Goal: Entertainment & Leisure: Consume media (video, audio)

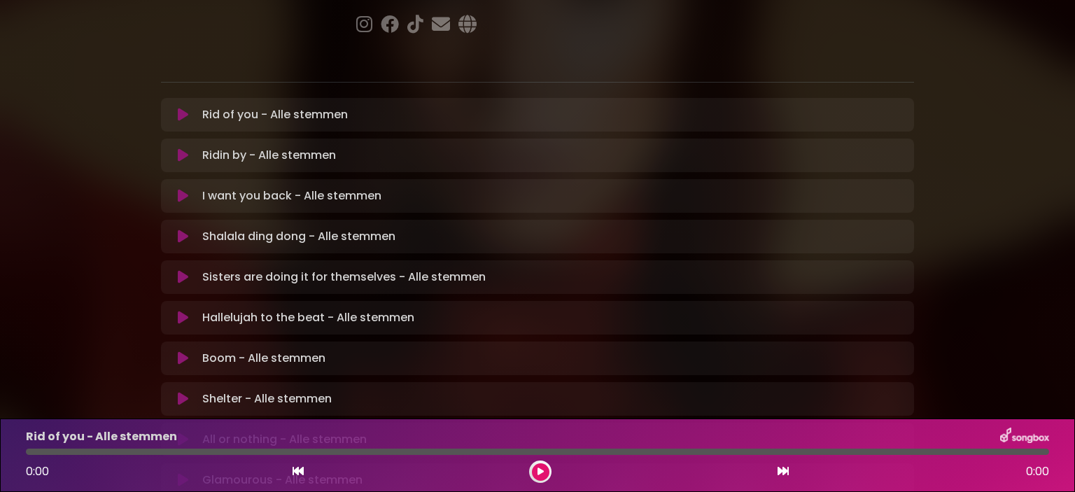
scroll to position [239, 0]
click at [180, 108] on icon at bounding box center [183, 115] width 10 height 14
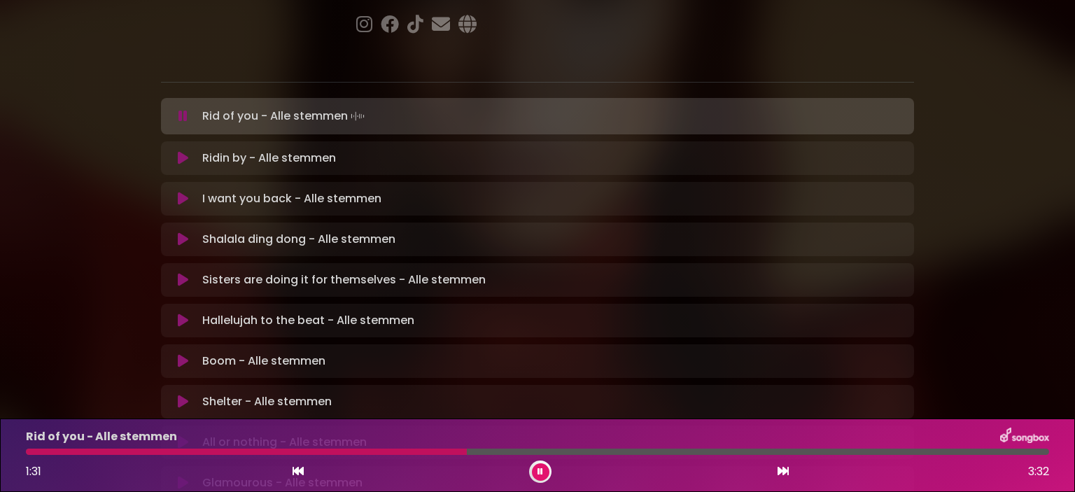
click at [43, 449] on div at bounding box center [246, 452] width 441 height 6
click at [646, 446] on div "Rid of you - Alle stemmen 2:39 3:32" at bounding box center [537, 455] width 1040 height 55
click at [646, 449] on div at bounding box center [414, 452] width 776 height 6
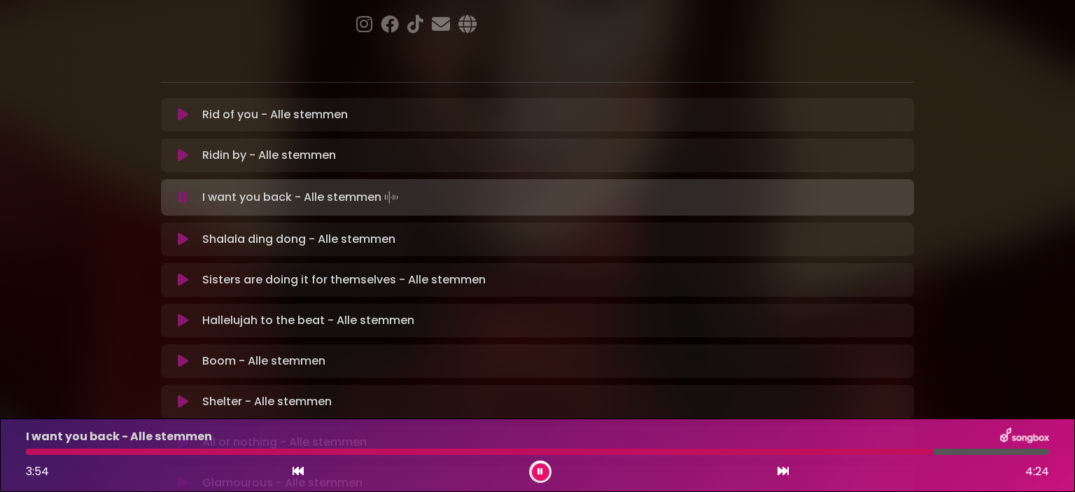
click at [756, 448] on div "I want you back - Alle stemmen 3:54 4:24" at bounding box center [537, 455] width 1040 height 55
click at [744, 449] on div at bounding box center [485, 452] width 918 height 6
click at [744, 449] on div at bounding box center [448, 452] width 845 height 6
click at [744, 449] on div at bounding box center [437, 452] width 823 height 6
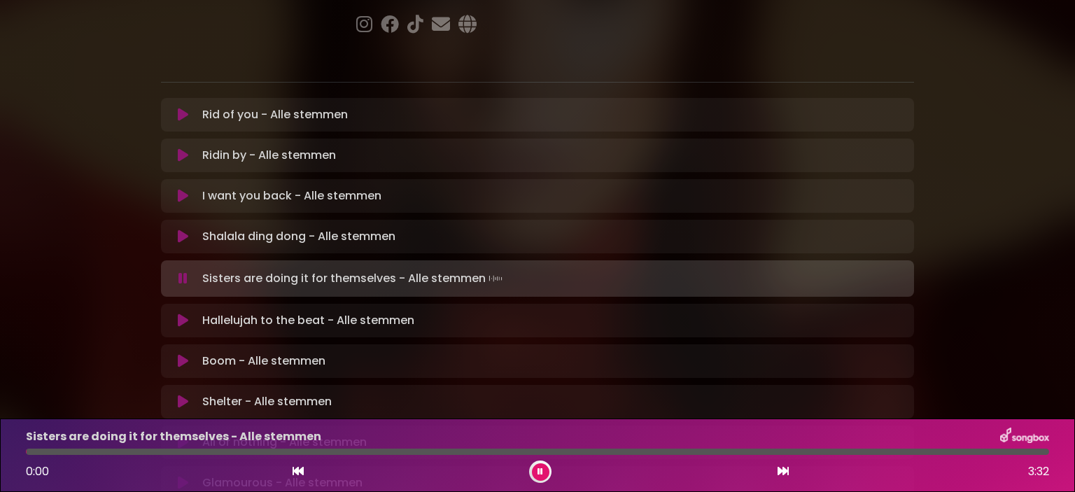
click at [179, 230] on icon at bounding box center [183, 237] width 10 height 14
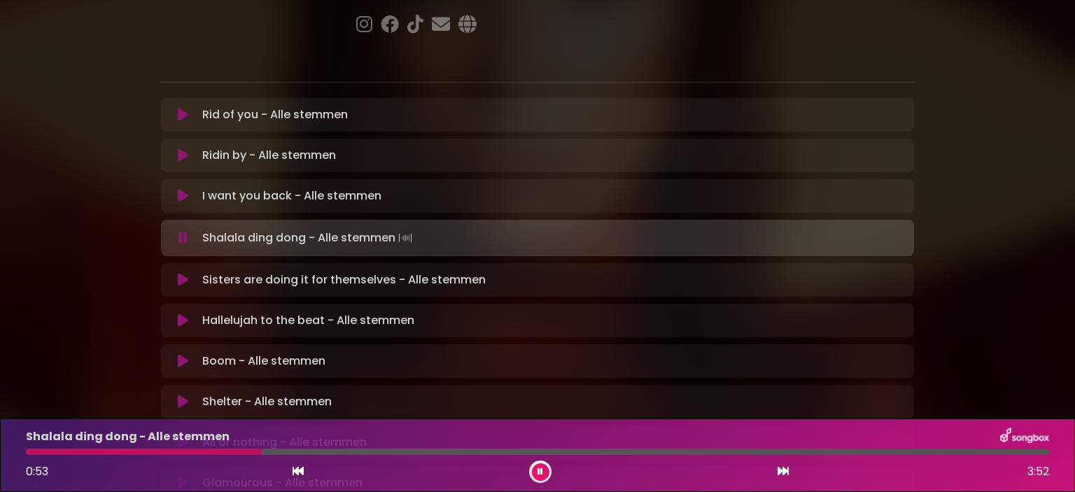
click at [48, 447] on div "Shalala ding dong - Alle stemmen 0:53 3:52" at bounding box center [537, 455] width 1040 height 55
click at [51, 451] on div at bounding box center [147, 452] width 242 height 6
click at [579, 449] on div at bounding box center [341, 452] width 631 height 6
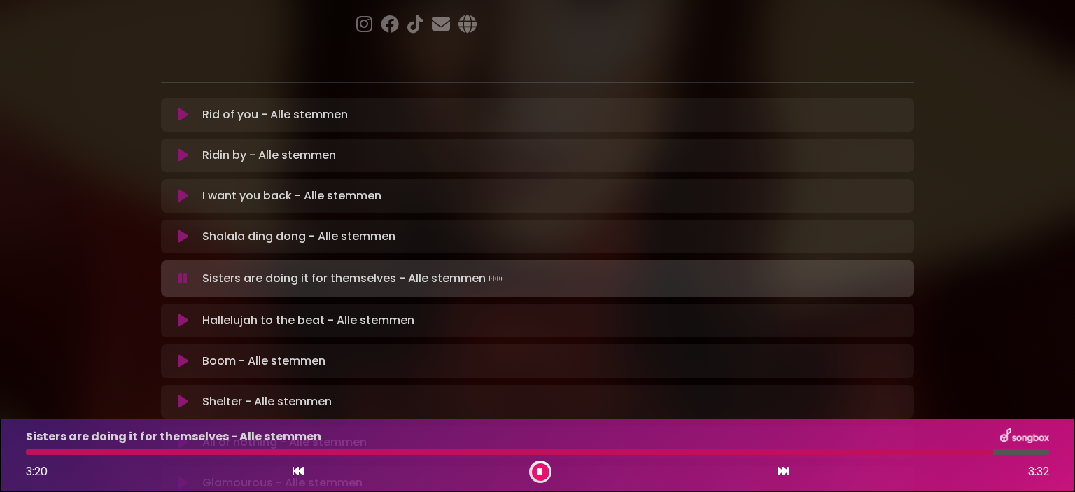
click at [537, 467] on button at bounding box center [540, 471] width 17 height 17
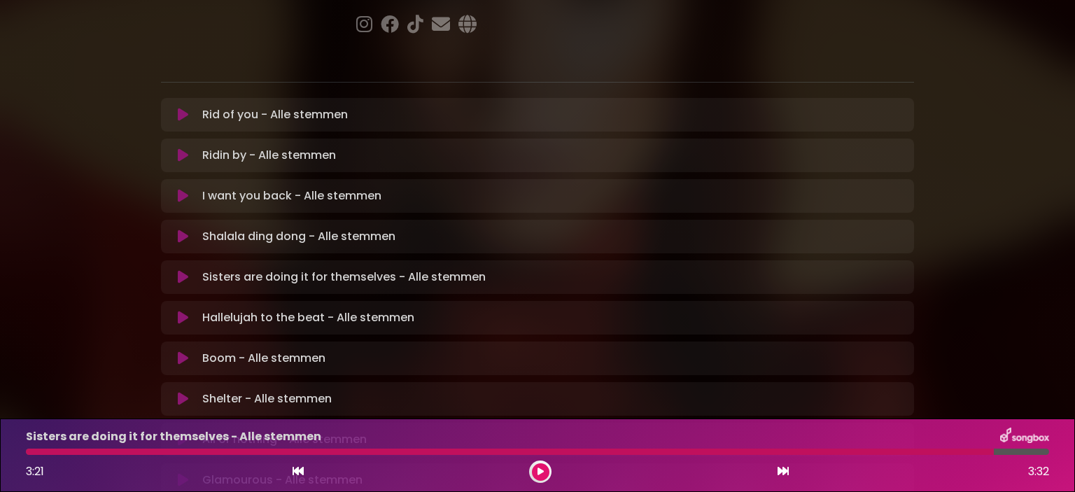
click at [182, 311] on icon at bounding box center [183, 318] width 10 height 14
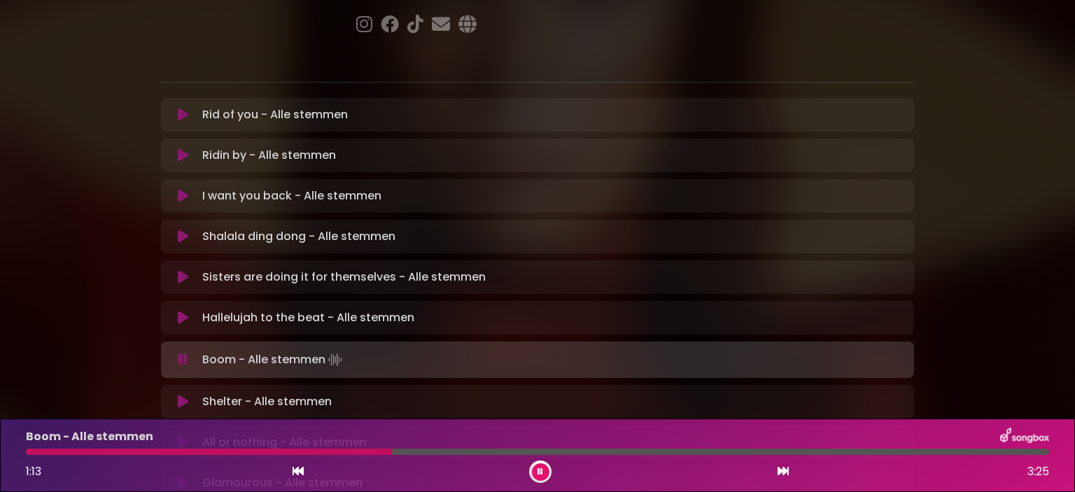
click at [37, 447] on div "Boom - Alle stemmen 1:13 3:25" at bounding box center [537, 455] width 1040 height 55
click at [37, 447] on div "Boom - Alle stemmen 1:14 3:25" at bounding box center [537, 455] width 1040 height 55
click at [53, 448] on div "Boom - Alle stemmen 1:15 3:25" at bounding box center [537, 455] width 1040 height 55
click at [52, 446] on div "Boom - Alle stemmen 1:17 3:25" at bounding box center [537, 455] width 1040 height 55
click at [399, 449] on div at bounding box center [223, 452] width 395 height 6
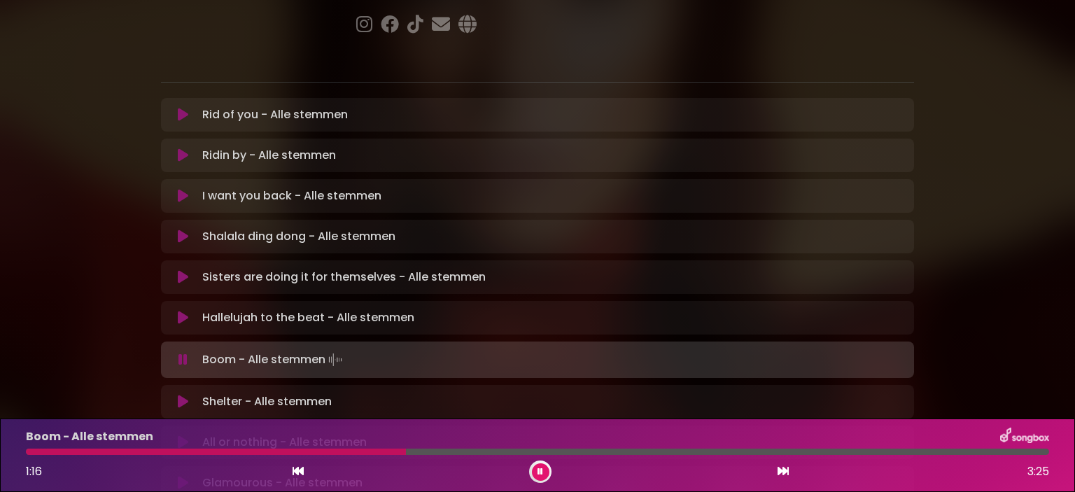
click at [48, 450] on div at bounding box center [216, 452] width 380 height 6
click at [296, 450] on div at bounding box center [189, 452] width 326 height 6
click at [73, 450] on div at bounding box center [238, 452] width 424 height 6
click at [501, 445] on div "Boom - Alle stemmen" at bounding box center [537, 437] width 1040 height 18
click at [503, 450] on div at bounding box center [287, 452] width 522 height 6
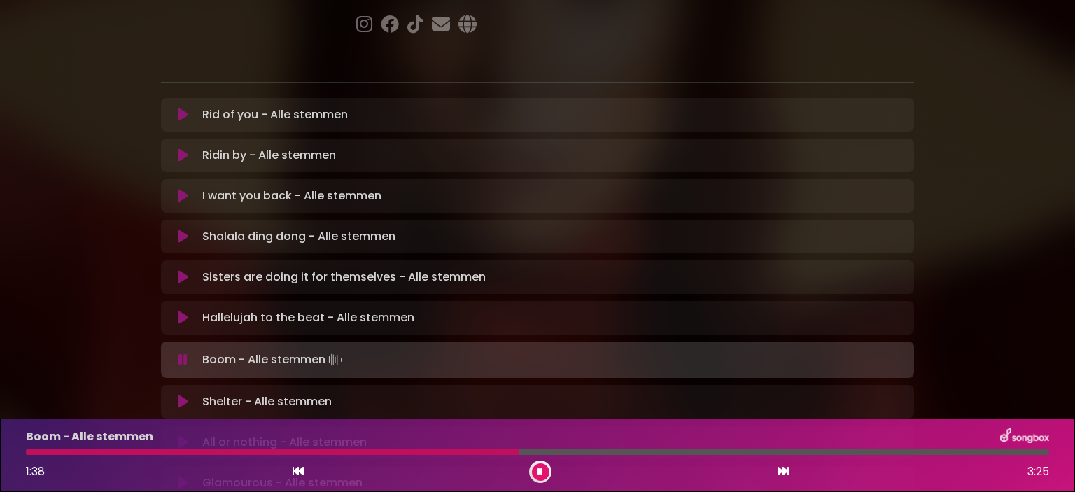
click at [466, 445] on div "Boom - Alle stemmen" at bounding box center [537, 437] width 1040 height 18
click at [466, 447] on div "Boom - Alle stemmen 1:40 3:25" at bounding box center [537, 455] width 1040 height 55
click at [466, 447] on div "Boom - Alle stemmen 1:41 3:25" at bounding box center [537, 455] width 1040 height 55
click at [469, 452] on div at bounding box center [284, 452] width 516 height 6
click at [598, 453] on div at bounding box center [382, 452] width 712 height 6
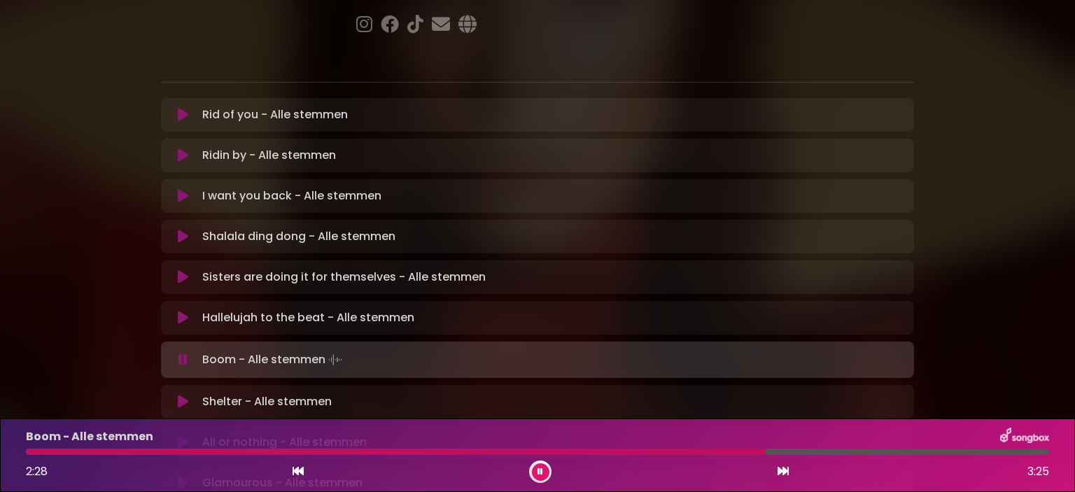
click at [600, 450] on div at bounding box center [396, 452] width 740 height 6
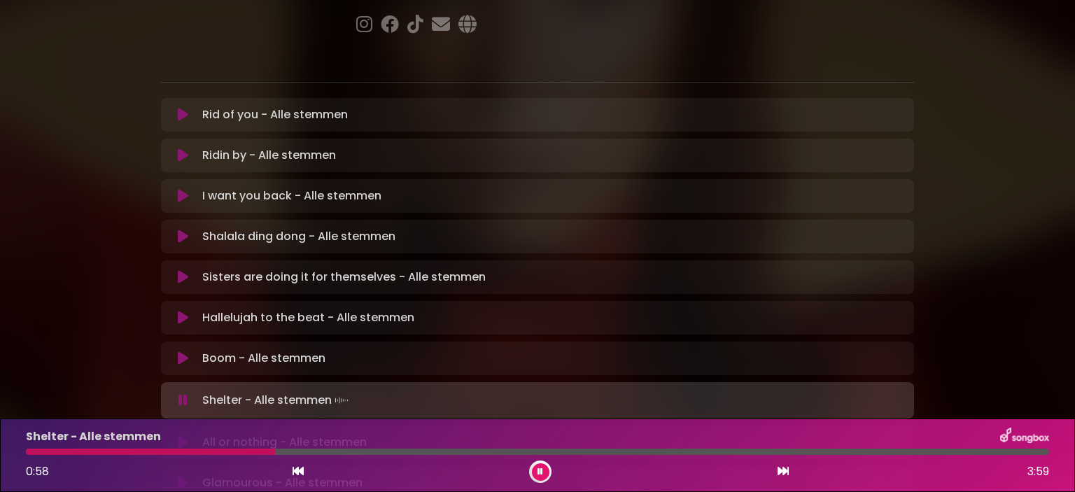
click at [184, 351] on icon at bounding box center [183, 358] width 10 height 14
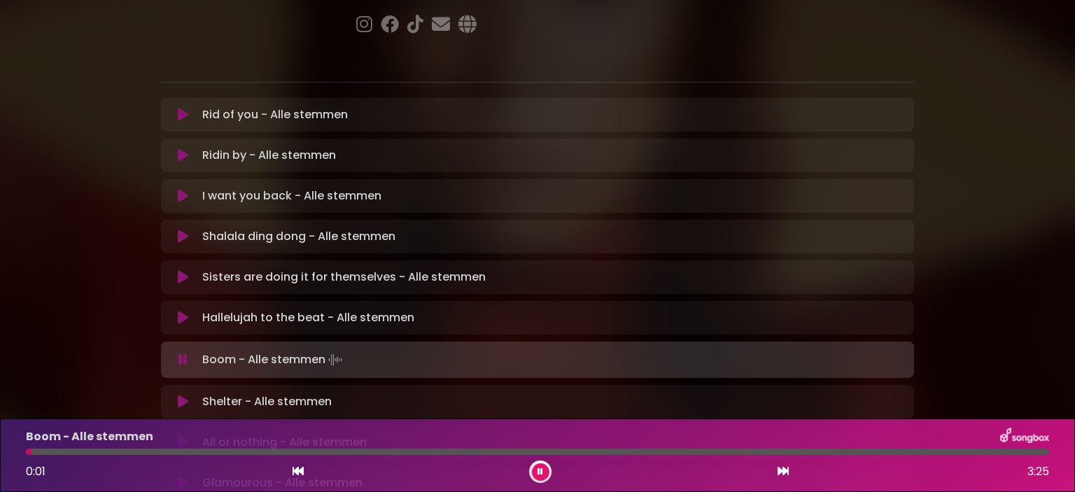
click at [740, 449] on div at bounding box center [537, 452] width 1023 height 6
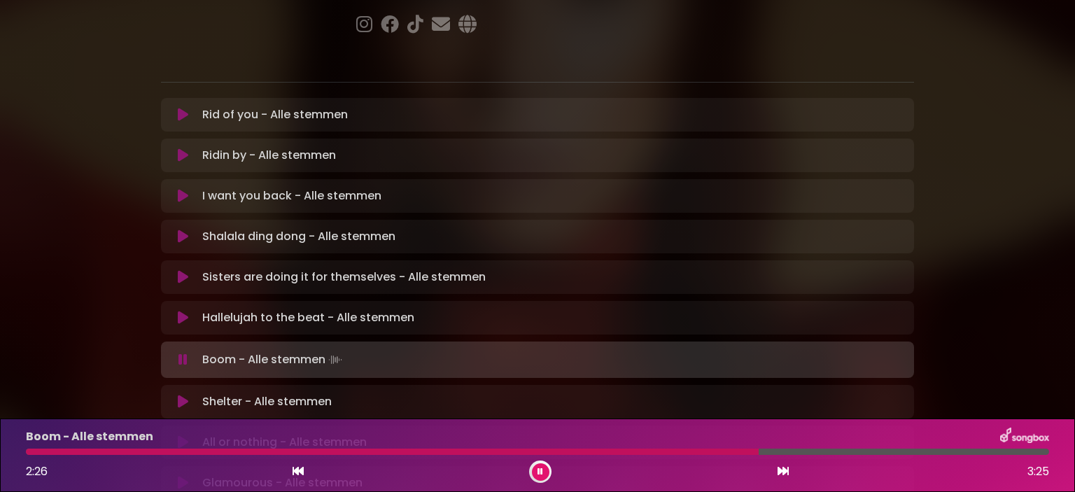
click at [723, 452] on div at bounding box center [392, 452] width 733 height 6
click at [537, 467] on button at bounding box center [540, 471] width 17 height 17
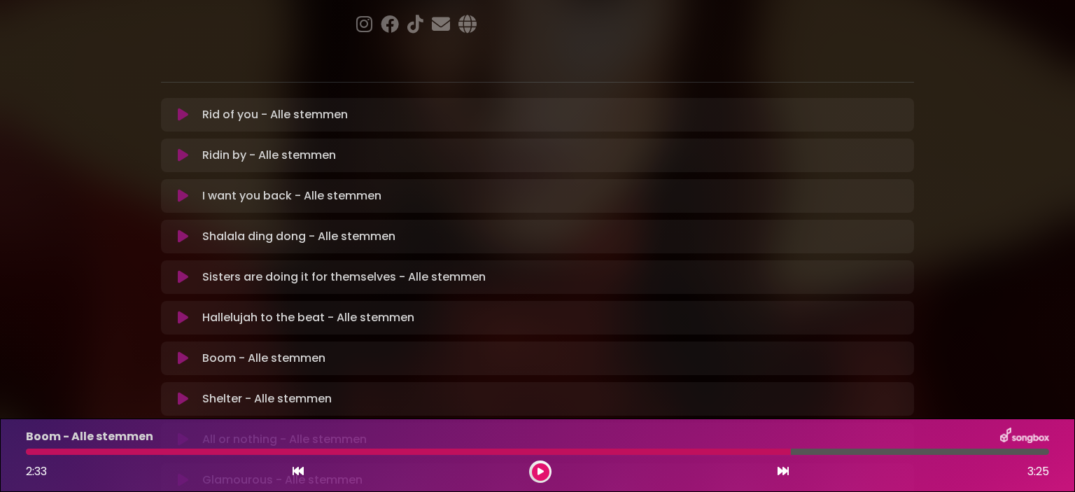
click at [723, 450] on div at bounding box center [408, 452] width 765 height 6
click at [727, 450] on div at bounding box center [408, 452] width 765 height 6
click at [541, 470] on icon at bounding box center [540, 472] width 6 height 8
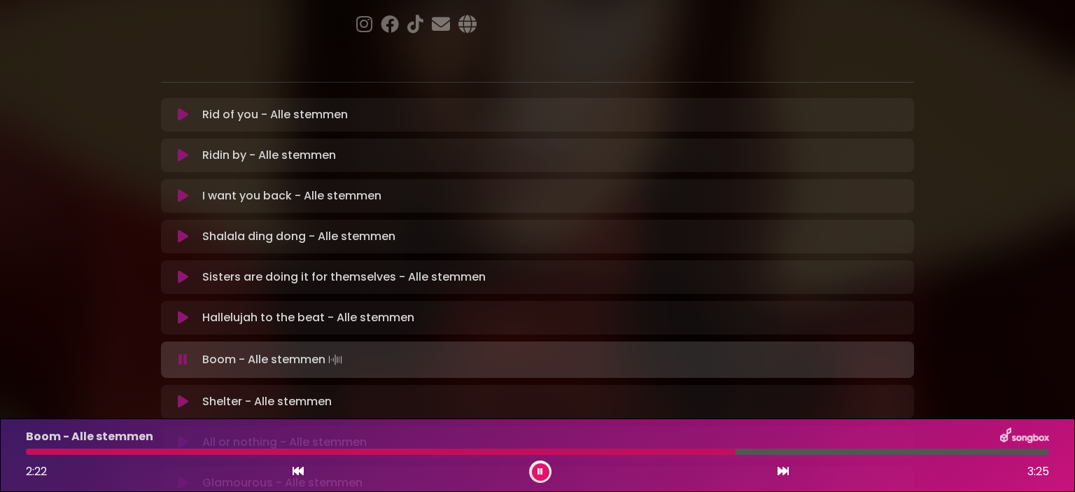
click at [673, 449] on div at bounding box center [381, 452] width 710 height 6
click at [182, 395] on icon at bounding box center [183, 402] width 10 height 14
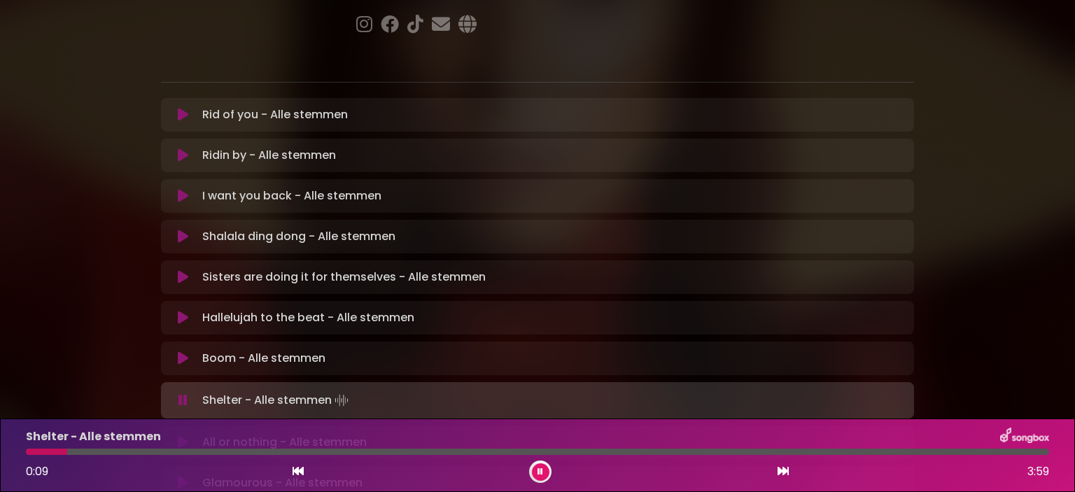
click at [106, 450] on div at bounding box center [537, 452] width 1023 height 6
click at [204, 453] on div at bounding box center [222, 452] width 393 height 6
click at [314, 450] on div at bounding box center [220, 452] width 388 height 6
click at [302, 451] on div at bounding box center [207, 452] width 363 height 6
click at [302, 451] on div at bounding box center [221, 452] width 391 height 6
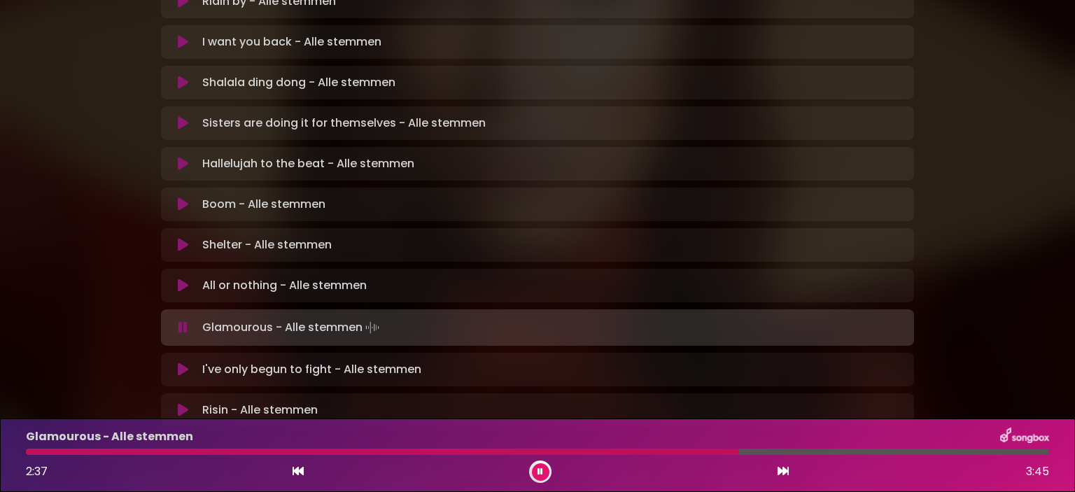
scroll to position [392, 0]
click at [181, 364] on icon at bounding box center [183, 371] width 10 height 14
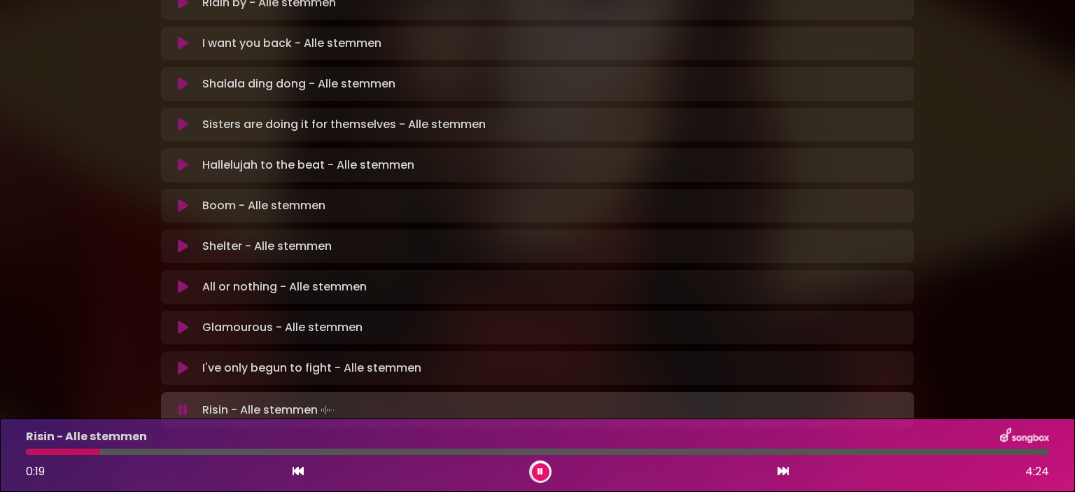
click at [34, 451] on div at bounding box center [63, 452] width 74 height 6
click at [395, 449] on div at bounding box center [291, 452] width 531 height 6
click at [459, 449] on div at bounding box center [286, 452] width 521 height 6
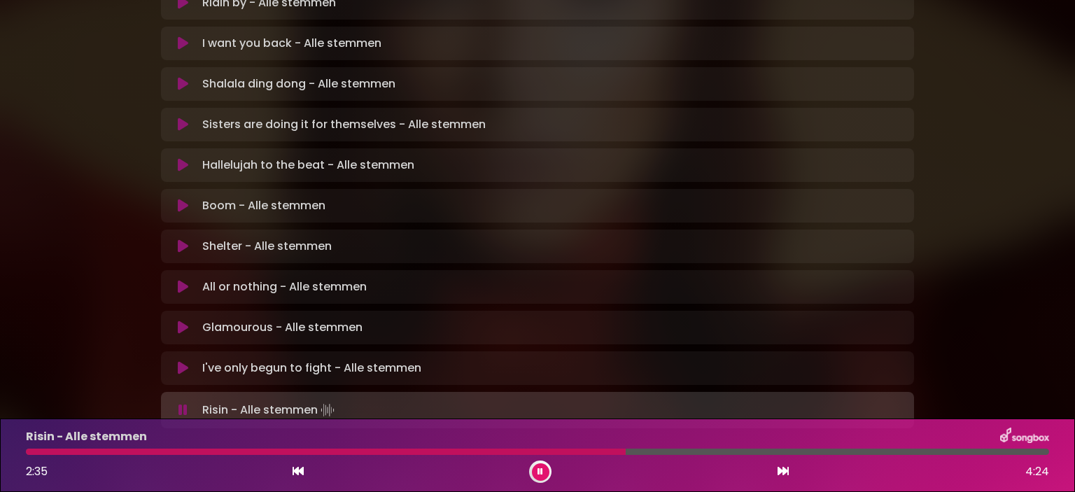
click at [459, 449] on div at bounding box center [326, 452] width 600 height 6
click at [459, 449] on div at bounding box center [327, 452] width 603 height 6
click at [459, 449] on div at bounding box center [326, 452] width 601 height 6
click at [785, 449] on div at bounding box center [515, 452] width 978 height 6
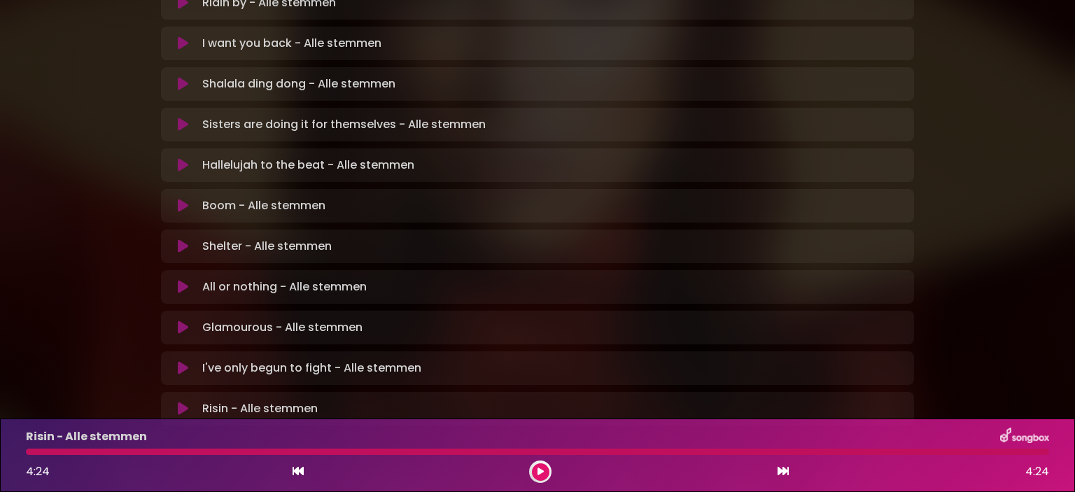
click at [180, 402] on icon at bounding box center [183, 409] width 10 height 14
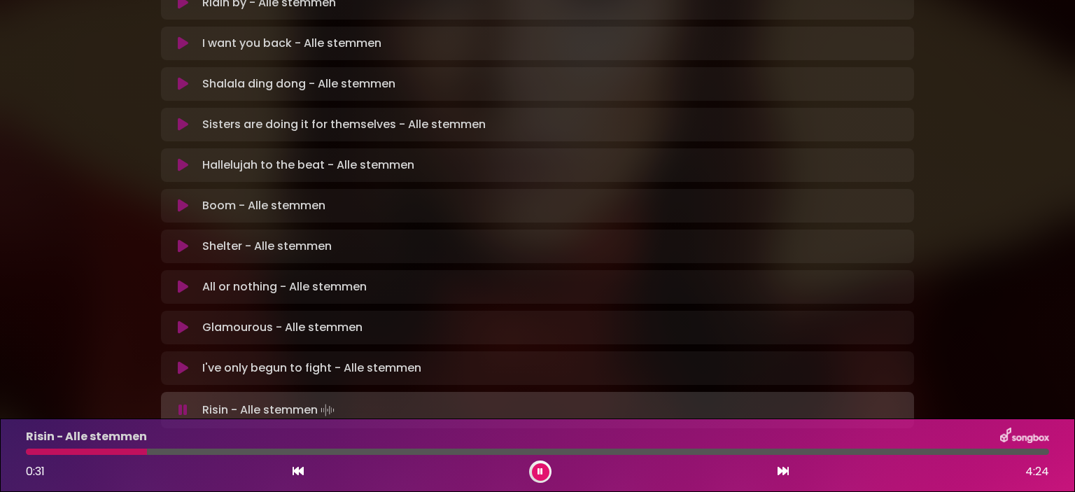
click at [27, 447] on div "Risin - Alle stemmen 0:31 4:24" at bounding box center [537, 455] width 1040 height 55
click at [31, 454] on div at bounding box center [537, 452] width 1023 height 6
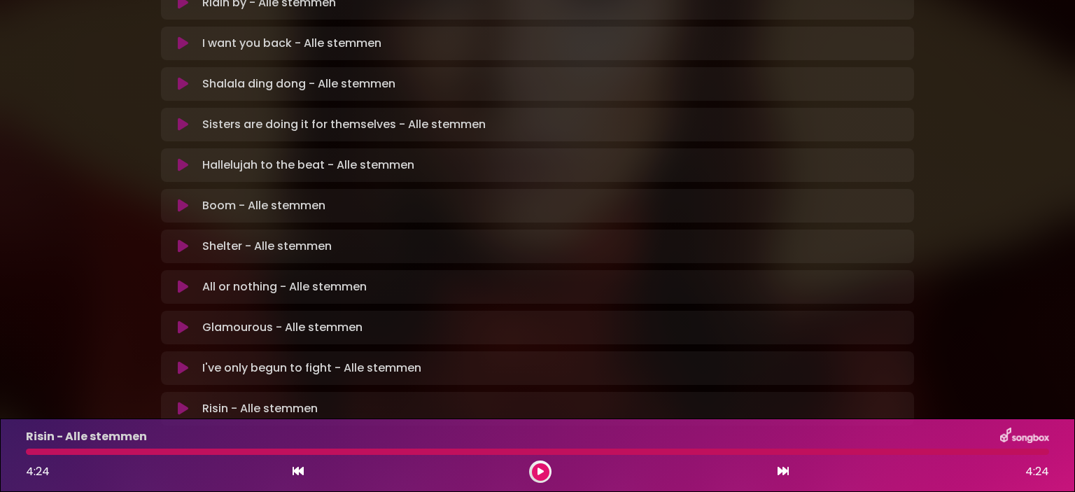
click at [176, 402] on button at bounding box center [182, 409] width 27 height 14
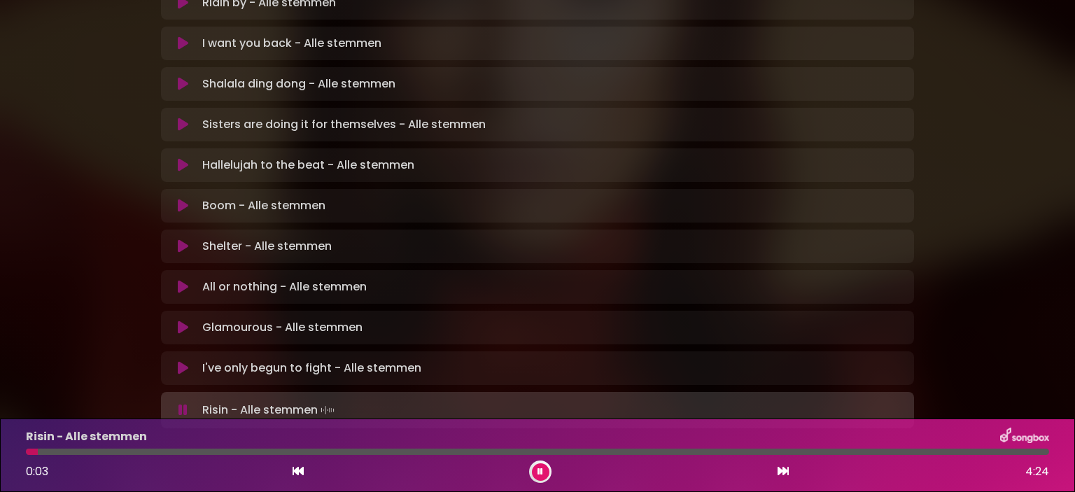
click at [849, 451] on div at bounding box center [537, 452] width 1023 height 6
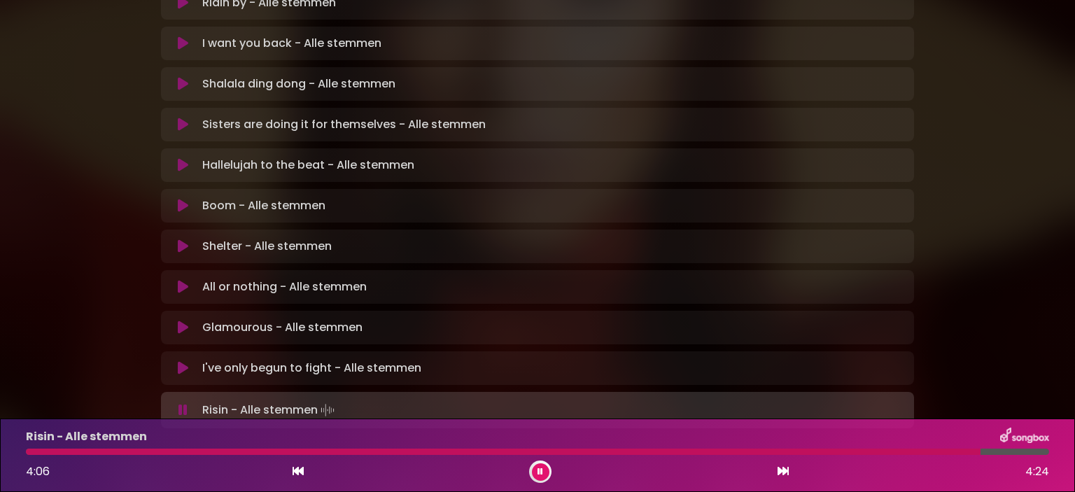
click at [832, 451] on div at bounding box center [503, 452] width 955 height 6
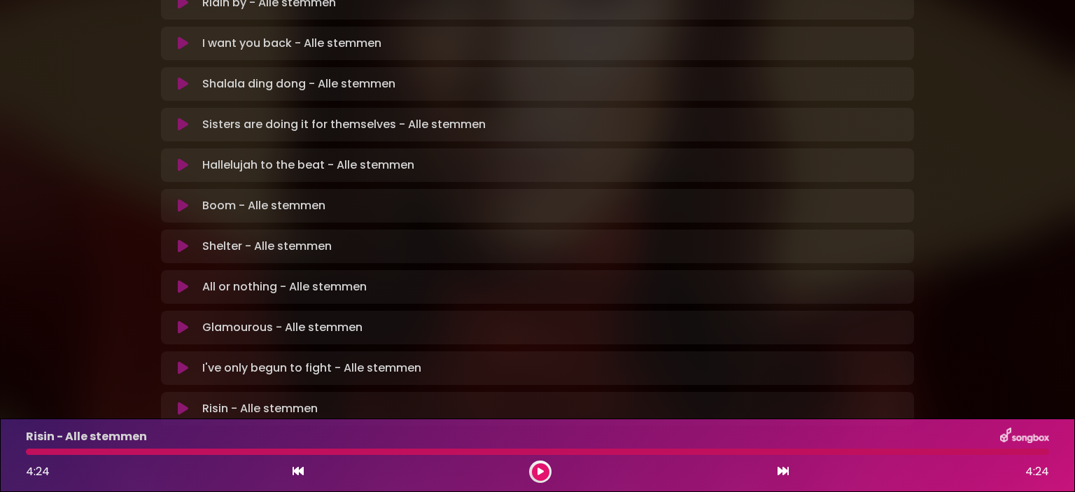
click at [825, 452] on div at bounding box center [537, 452] width 1023 height 6
click at [541, 467] on button at bounding box center [540, 471] width 17 height 17
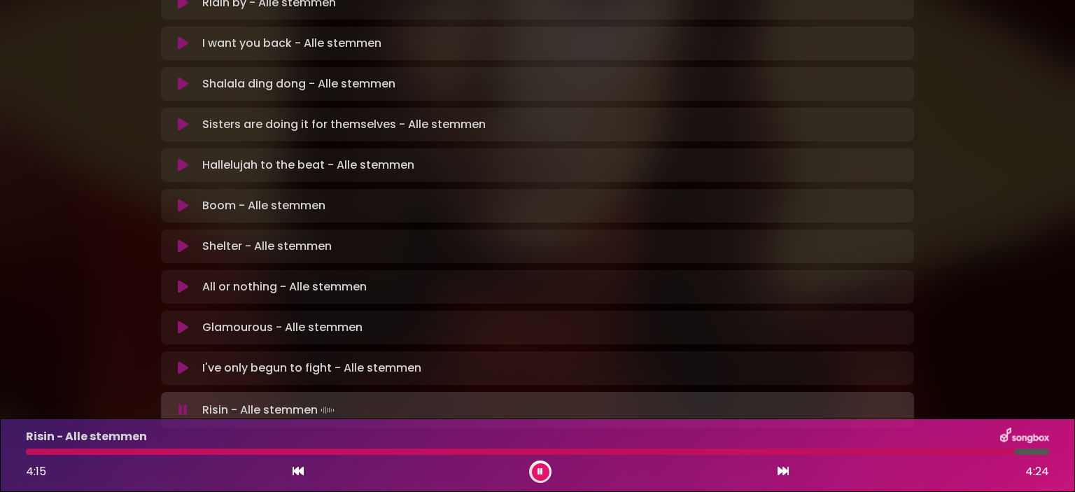
click at [540, 469] on icon at bounding box center [540, 472] width 6 height 8
